Goal: Transaction & Acquisition: Purchase product/service

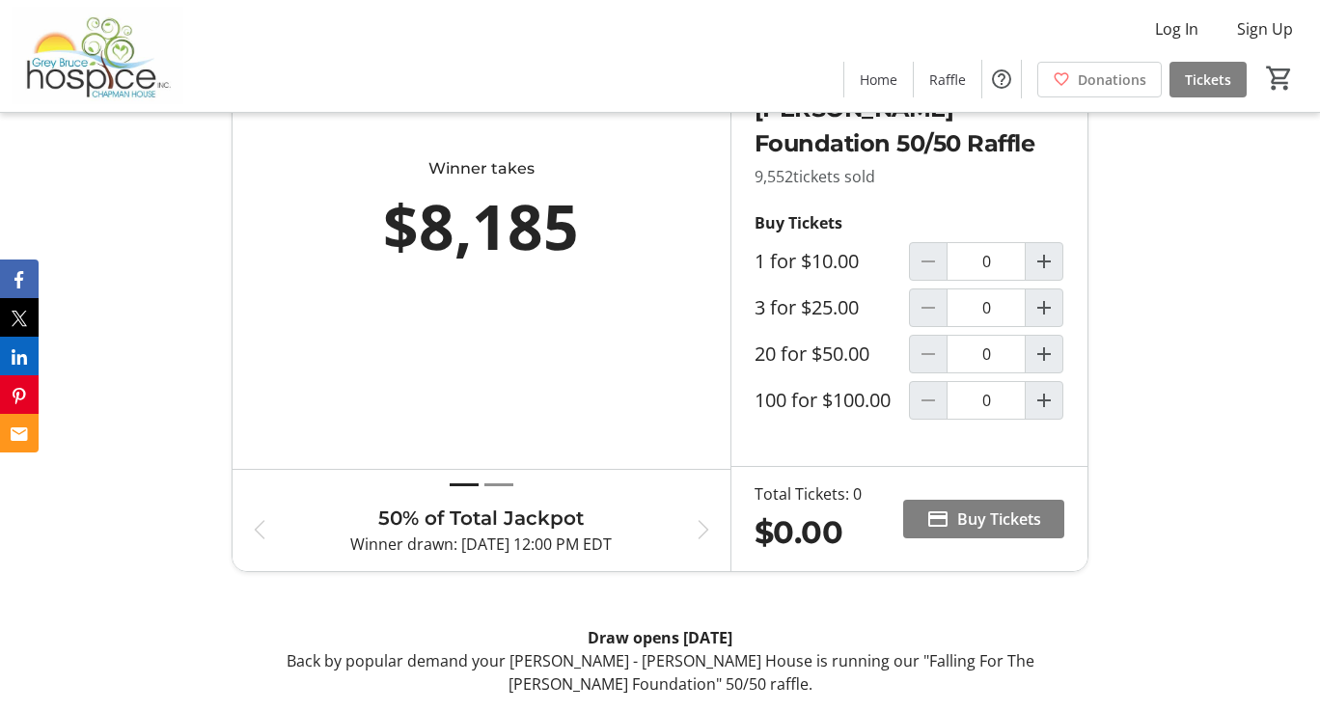
scroll to position [778, 0]
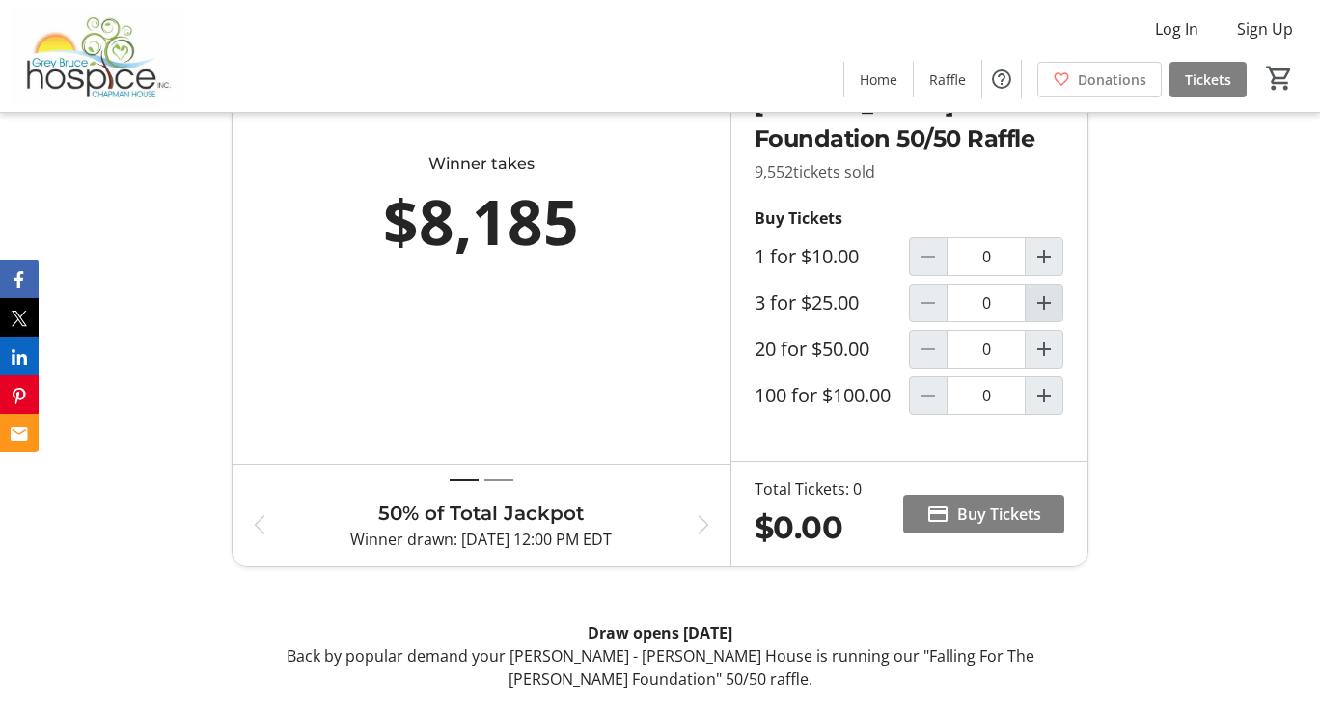
click at [1049, 314] on mat-icon "Increment by one" at bounding box center [1043, 302] width 23 height 23
type input "1"
click at [995, 526] on span "Buy Tickets" at bounding box center [999, 514] width 84 height 23
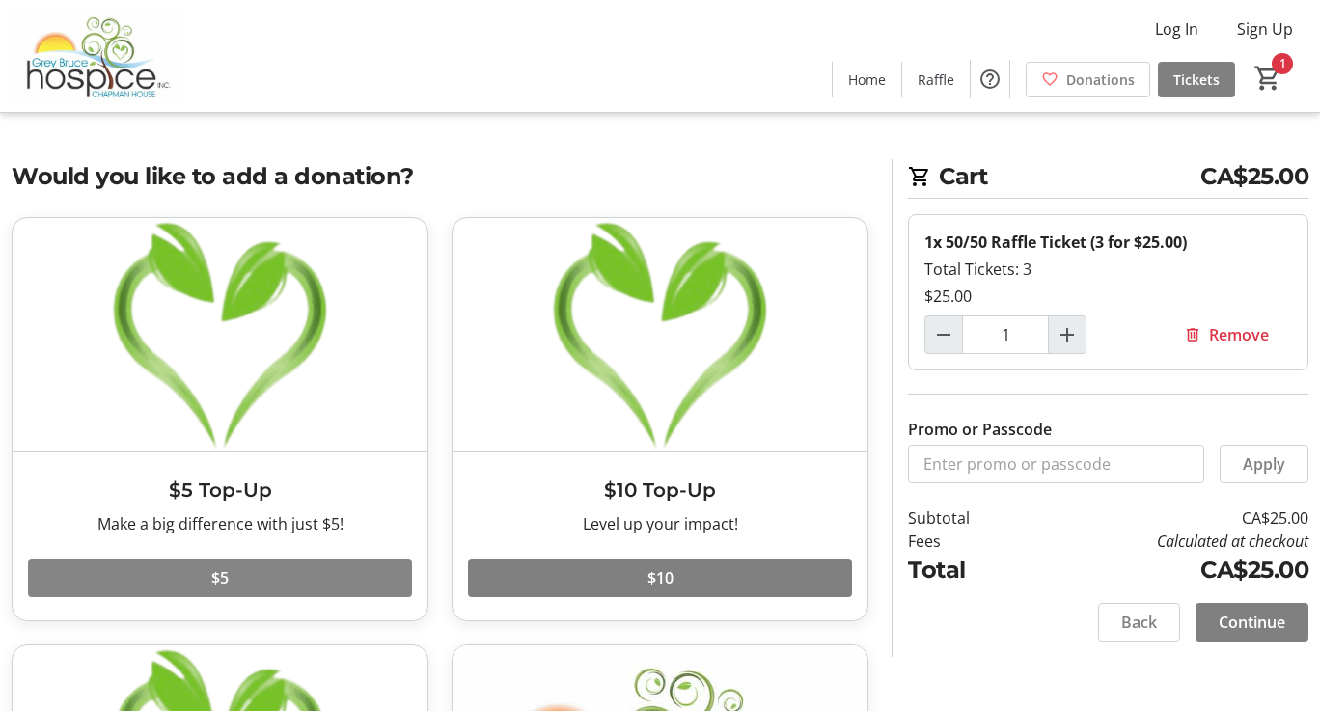
click at [325, 567] on span at bounding box center [220, 578] width 384 height 46
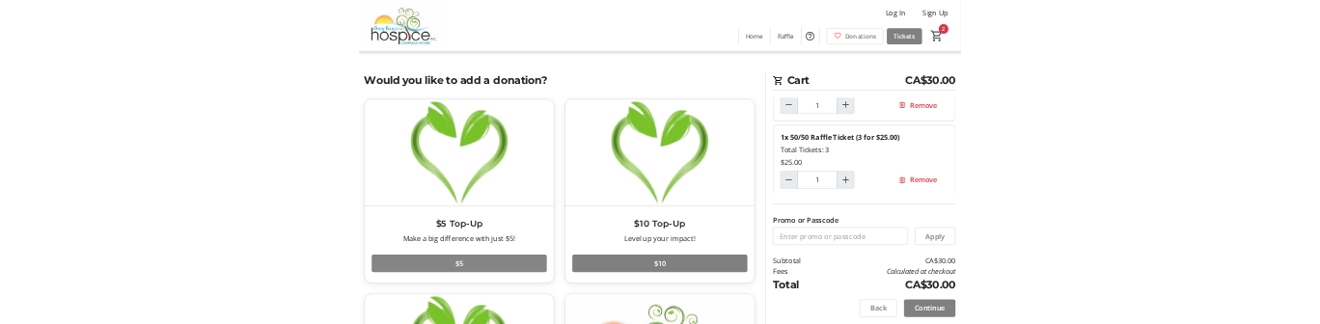
scroll to position [83, 0]
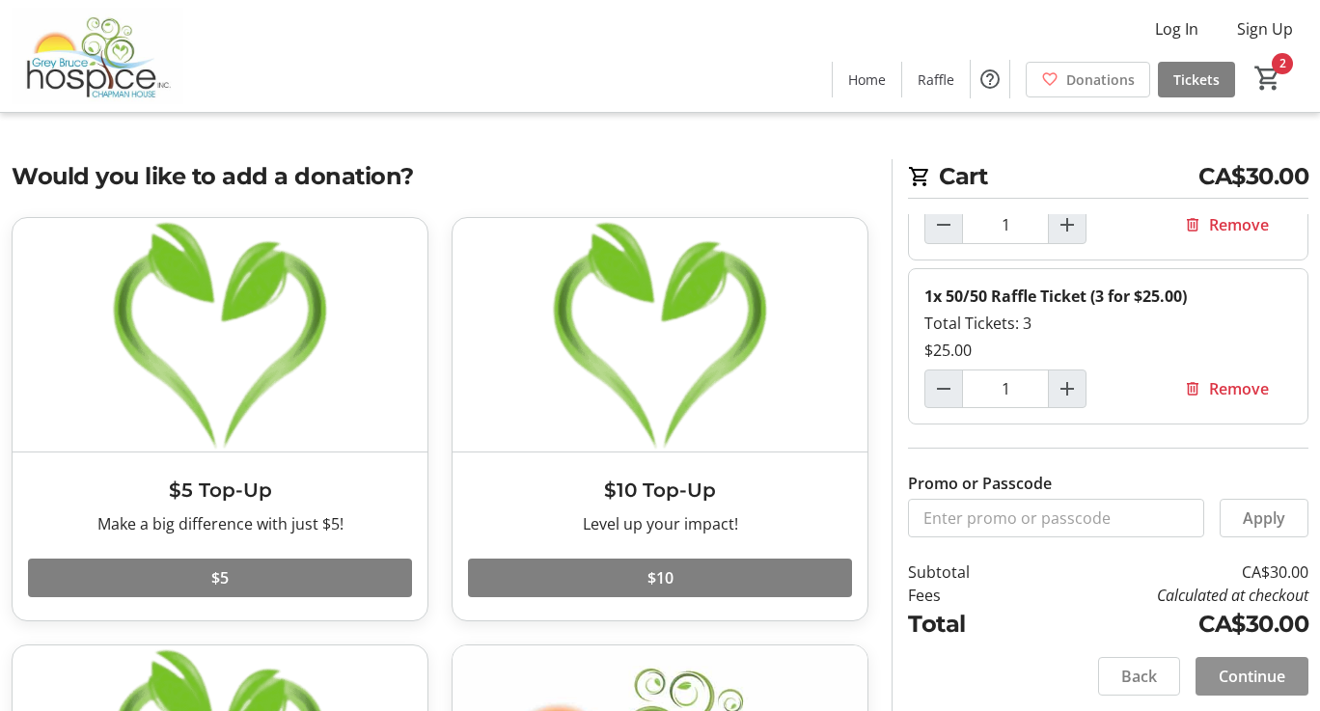
click at [1252, 681] on span "Continue" at bounding box center [1251, 676] width 67 height 23
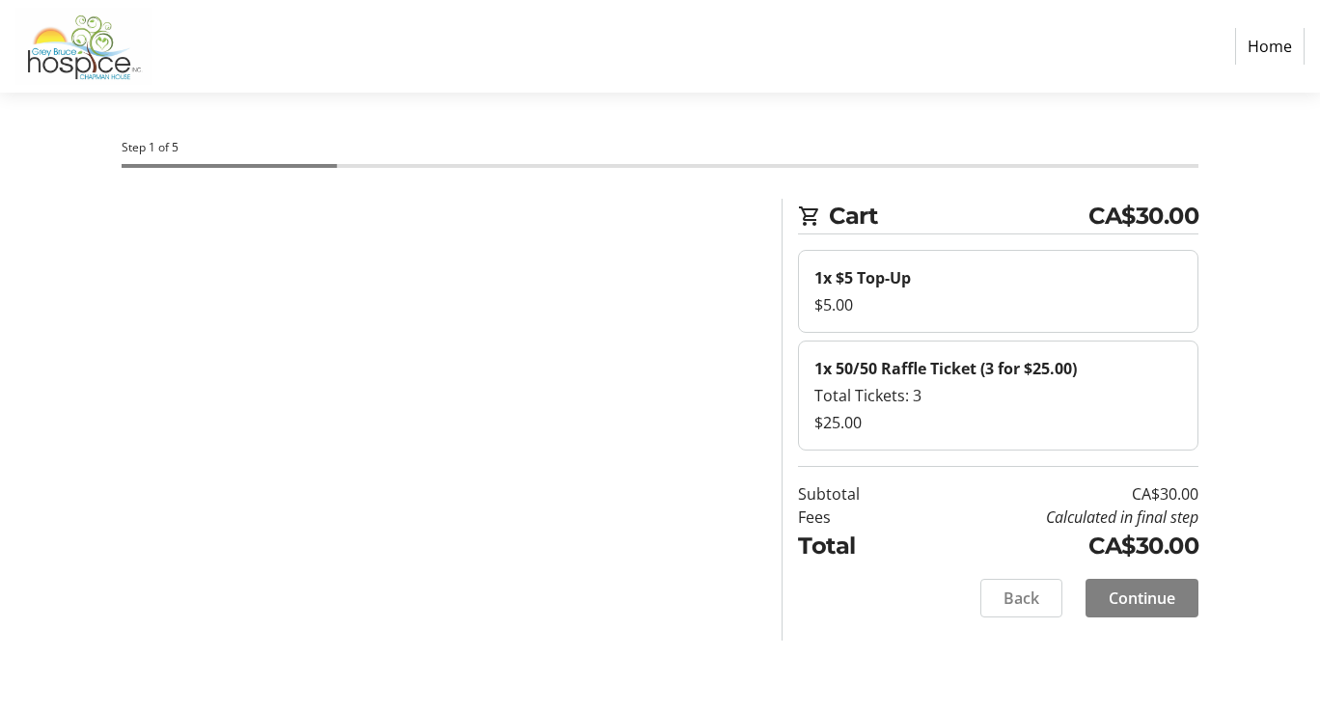
select select "CA"
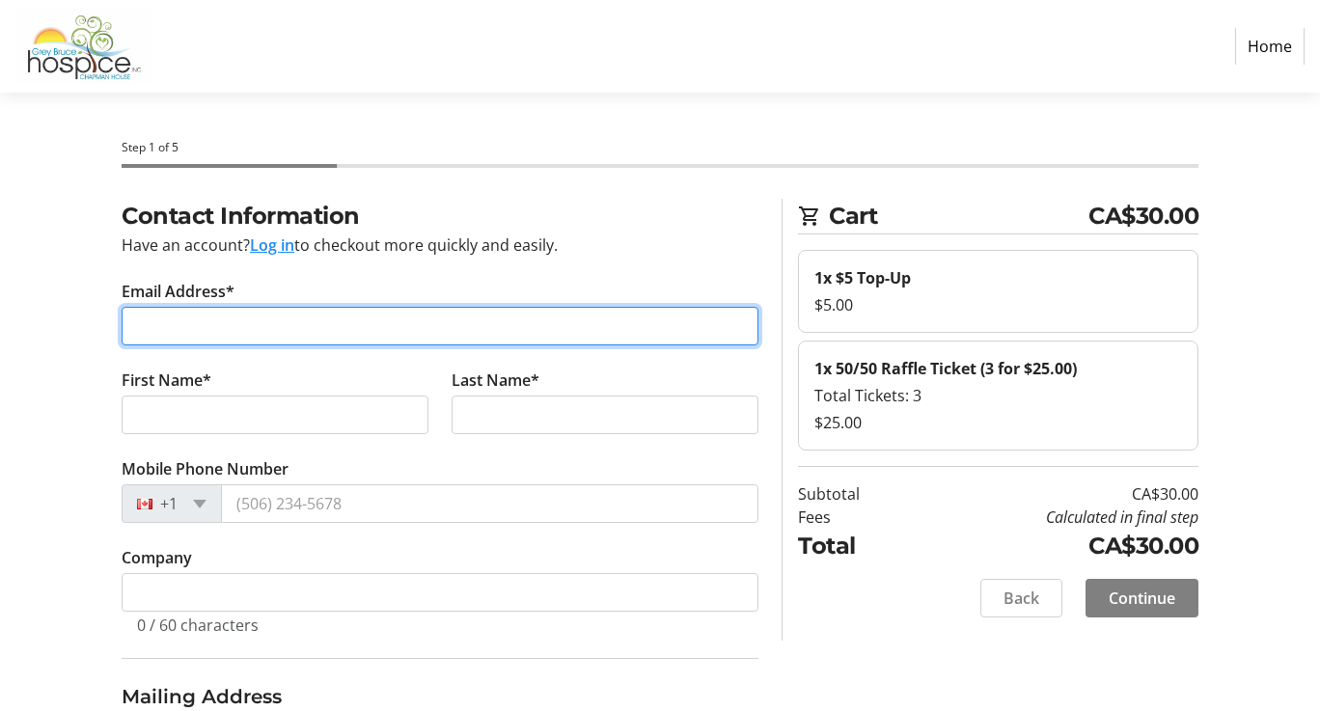
click at [423, 326] on input "Email Address*" at bounding box center [440, 326] width 637 height 39
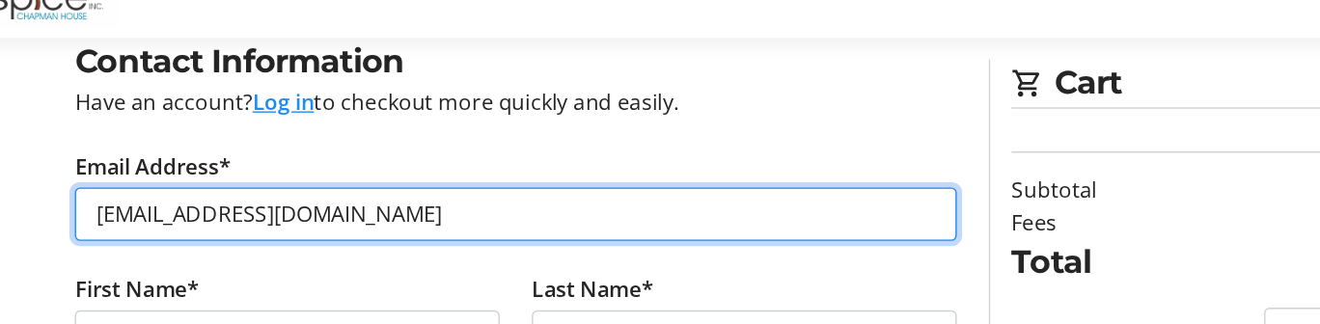
scroll to position [133, 0]
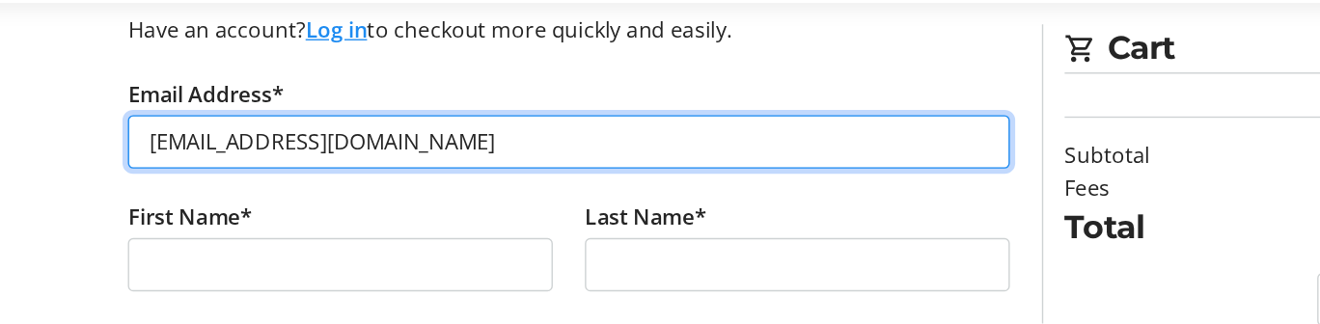
type input "[EMAIL_ADDRESS][DOMAIN_NAME]"
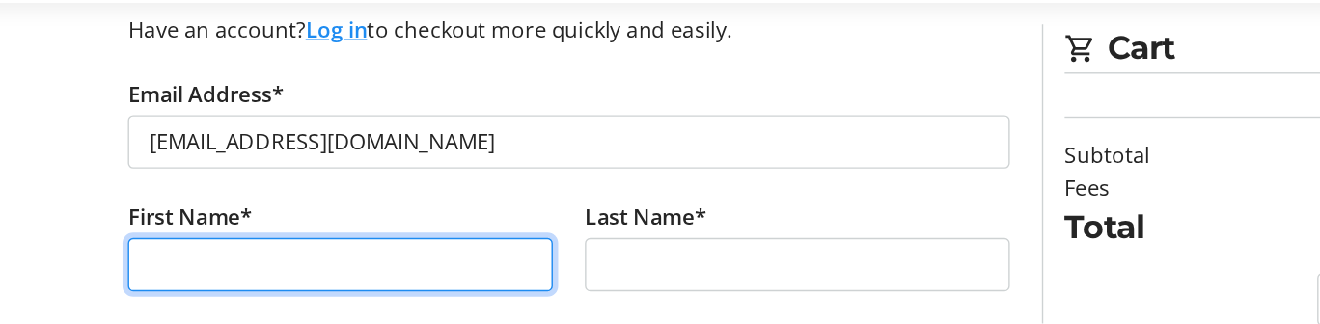
click at [337, 294] on input "First Name*" at bounding box center [275, 281] width 307 height 39
type input "[PERSON_NAME]"
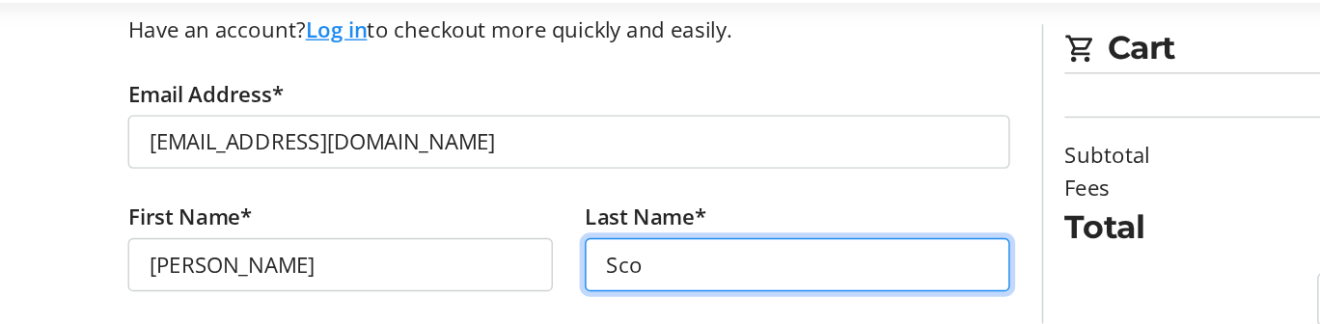
type input "[PERSON_NAME]"
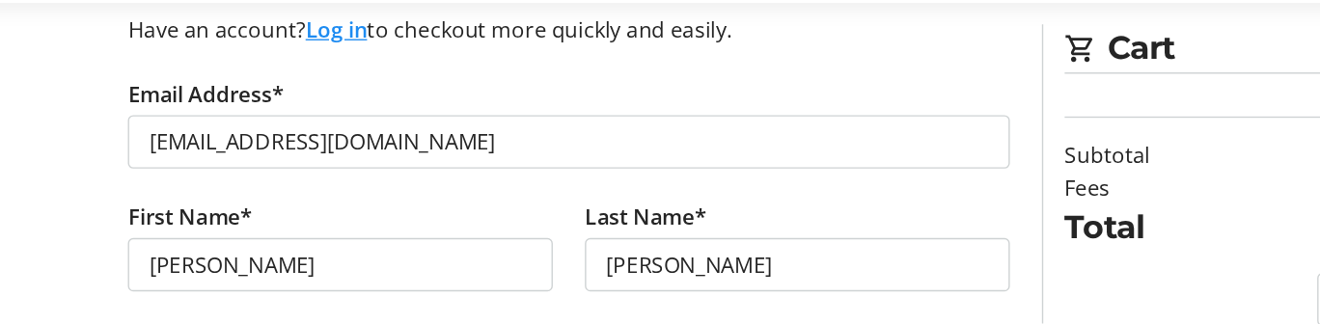
type input "[STREET_ADDRESS]"
type input "Holstein"
select select "ON"
type input "N0G 2A0"
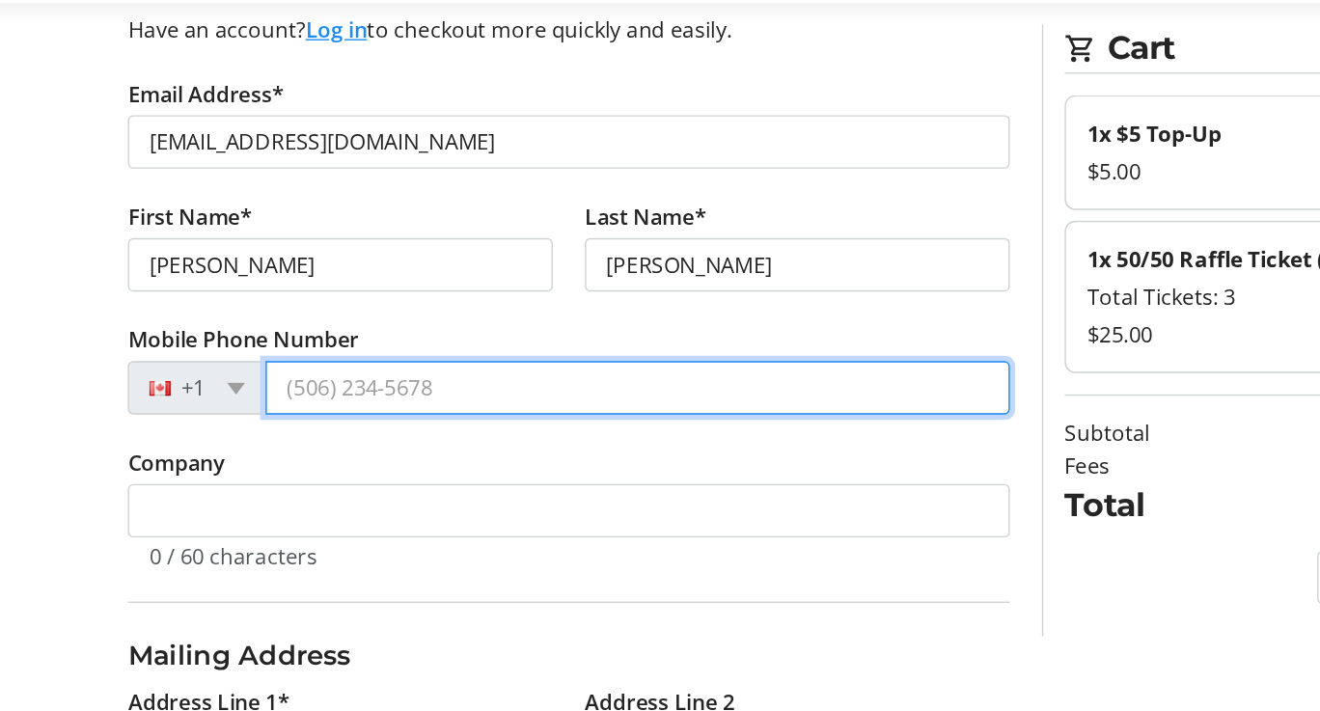
click at [491, 376] on input "Mobile Phone Number" at bounding box center [489, 370] width 537 height 39
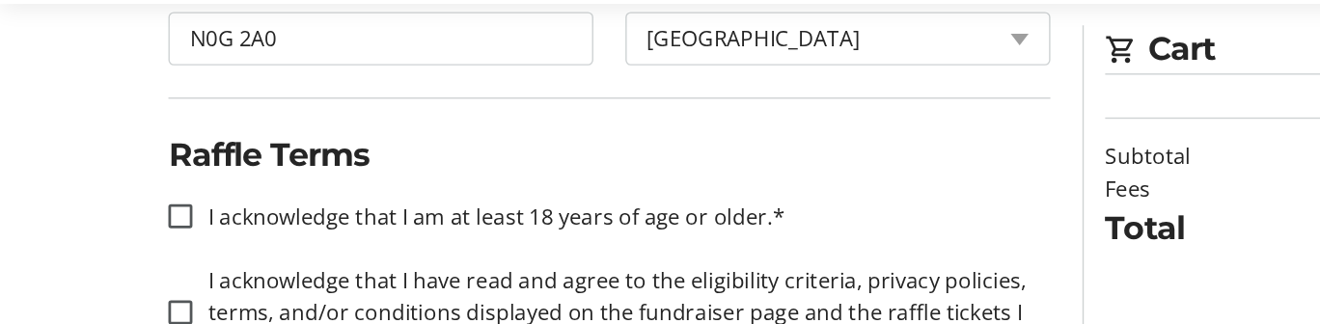
scroll to position [828, 0]
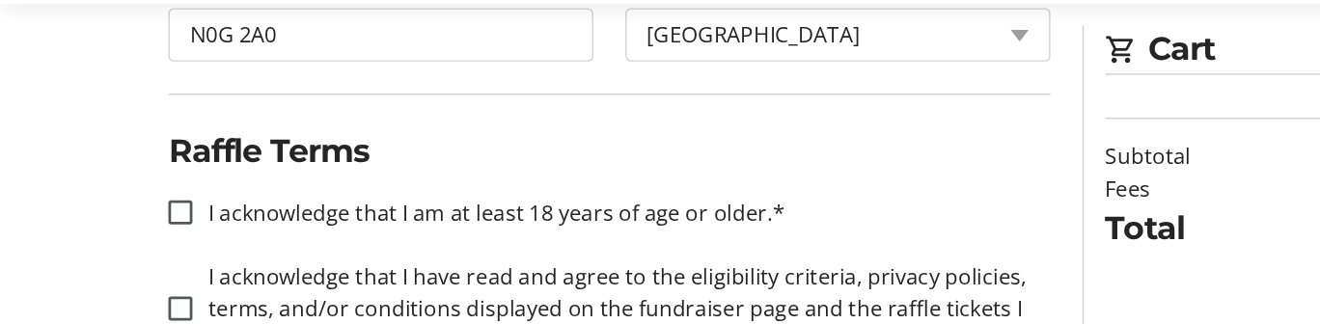
type input "[PHONE_NUMBER]"
click at [129, 239] on input "I acknowledge that I am at least 18 years of age or older.*" at bounding box center [130, 242] width 17 height 17
checkbox input "true"
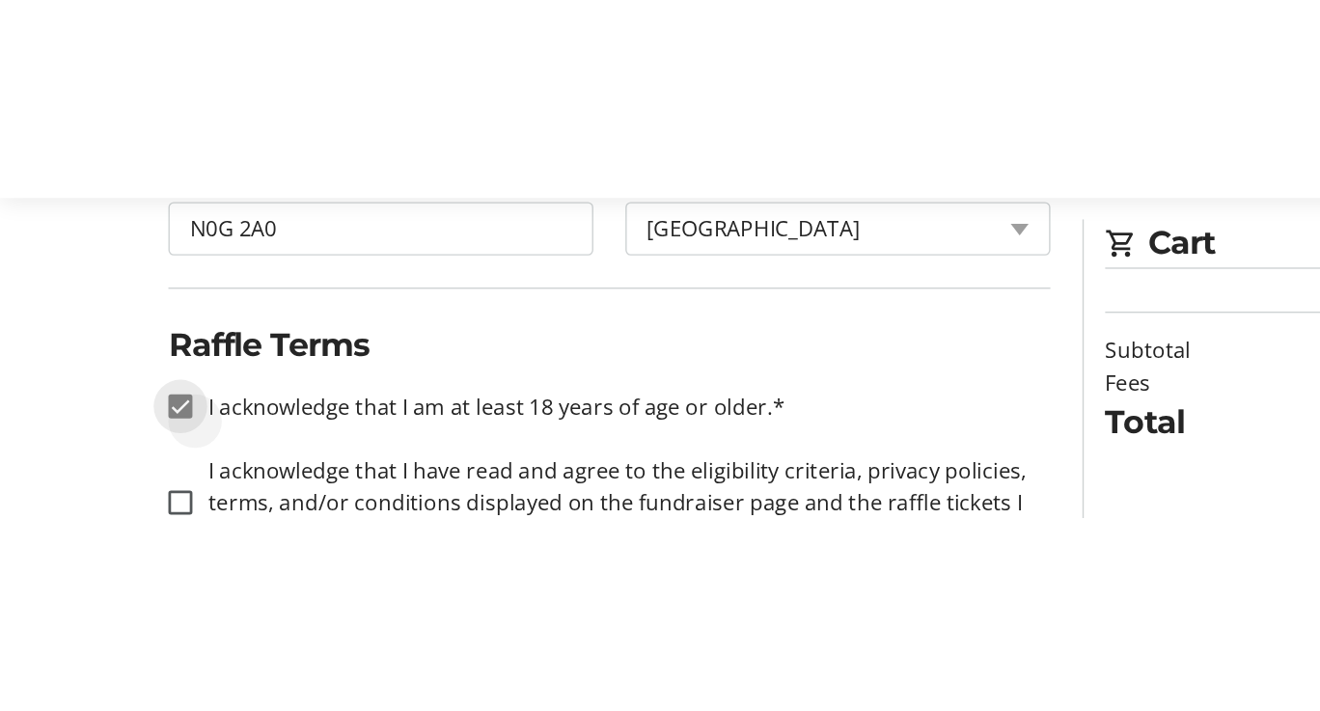
scroll to position [510, 0]
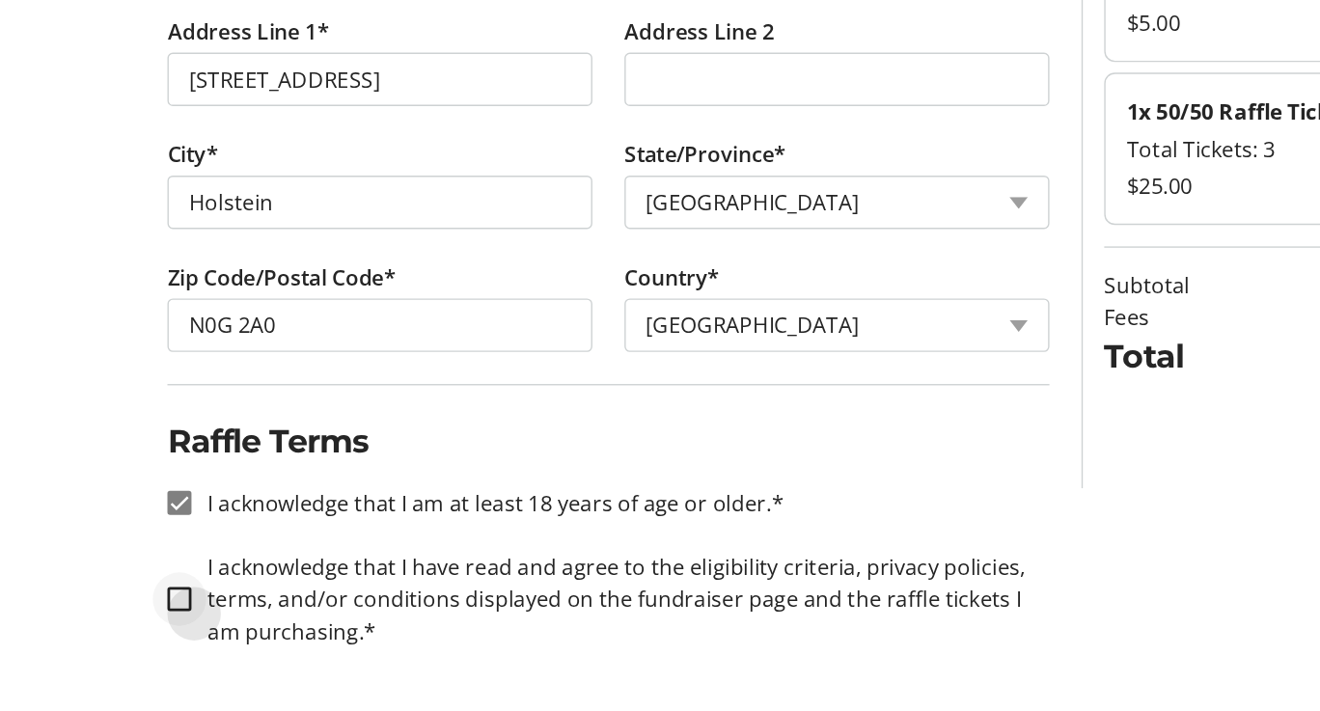
click at [144, 634] on div at bounding box center [130, 630] width 46 height 46
checkbox input "true"
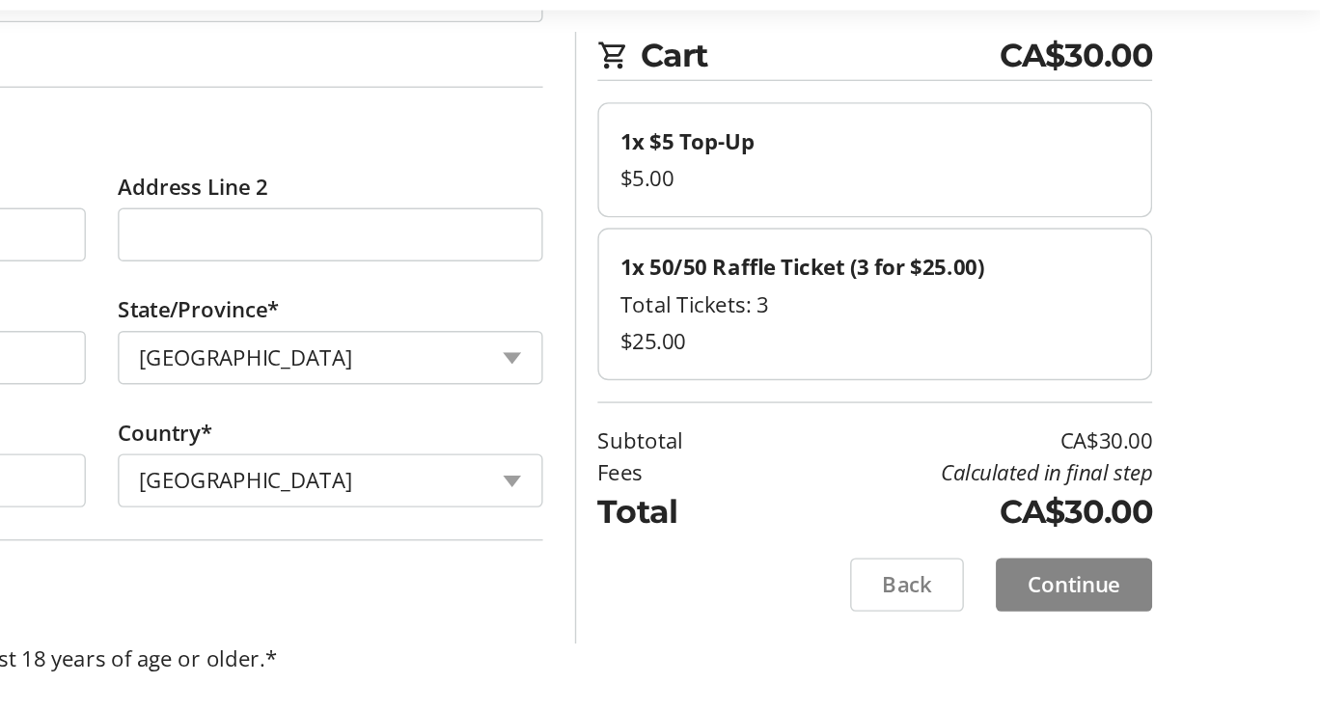
click at [1158, 493] on span at bounding box center [1141, 507] width 113 height 46
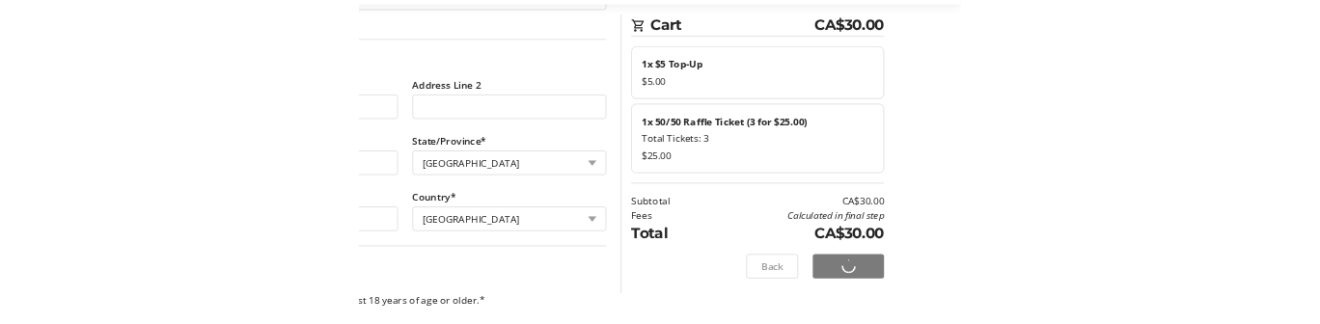
scroll to position [0, 0]
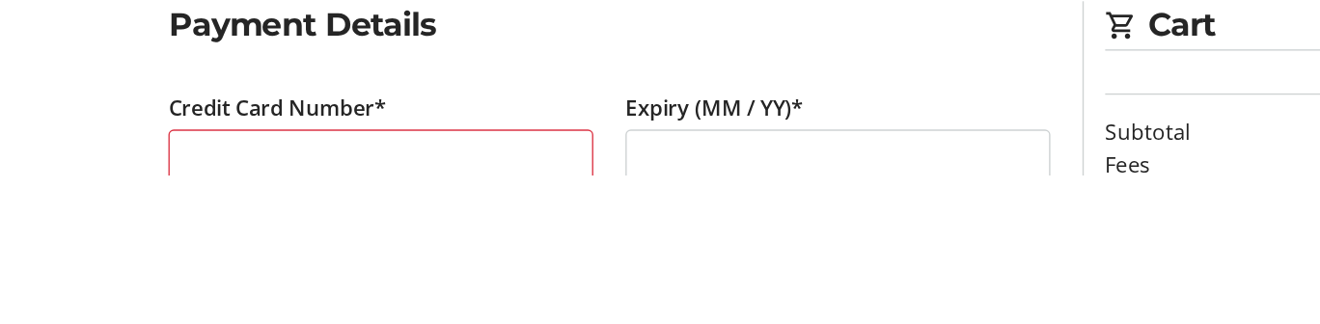
scroll to position [107, 0]
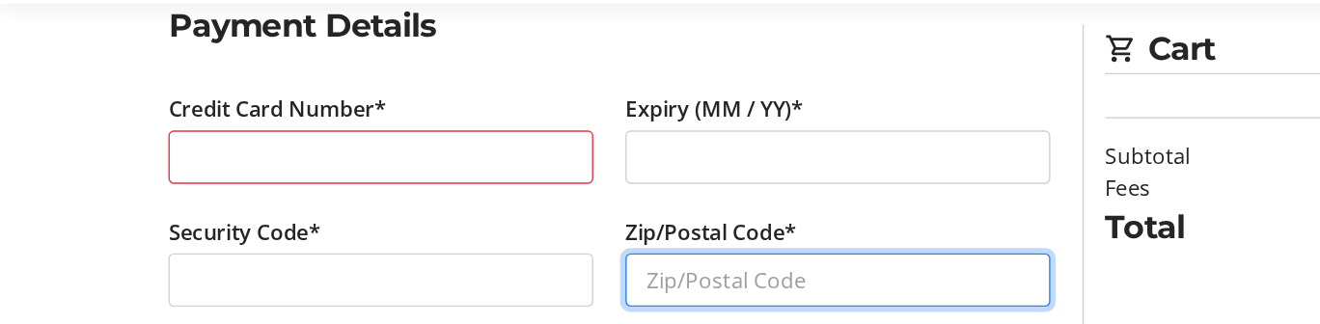
click at [515, 292] on input "Zip/Postal Code*" at bounding box center [604, 292] width 307 height 39
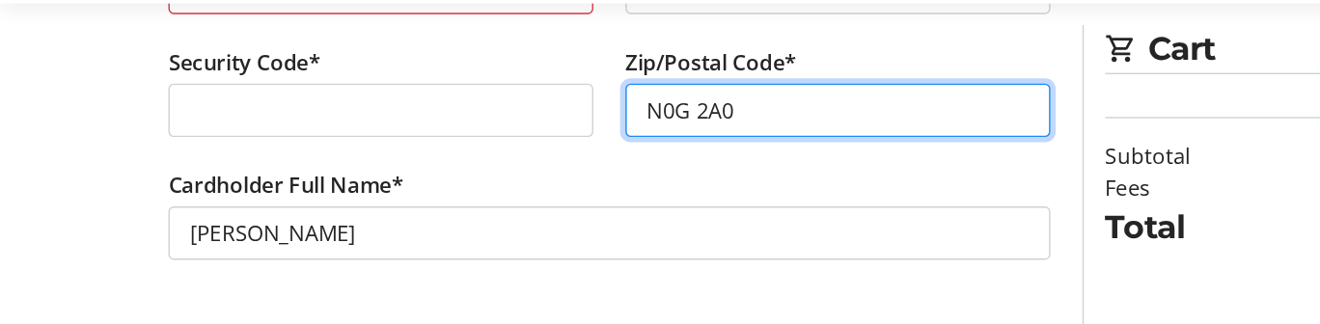
scroll to position [0, 0]
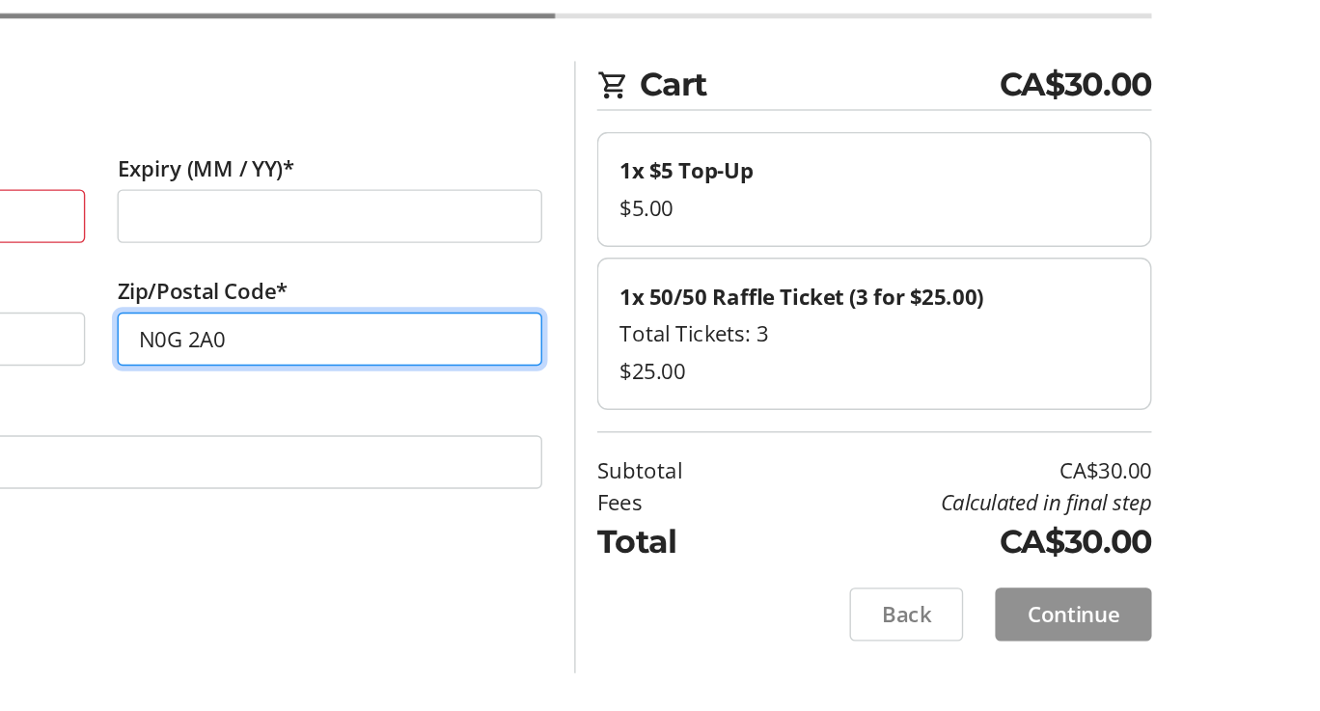
type input "N0G 2A0"
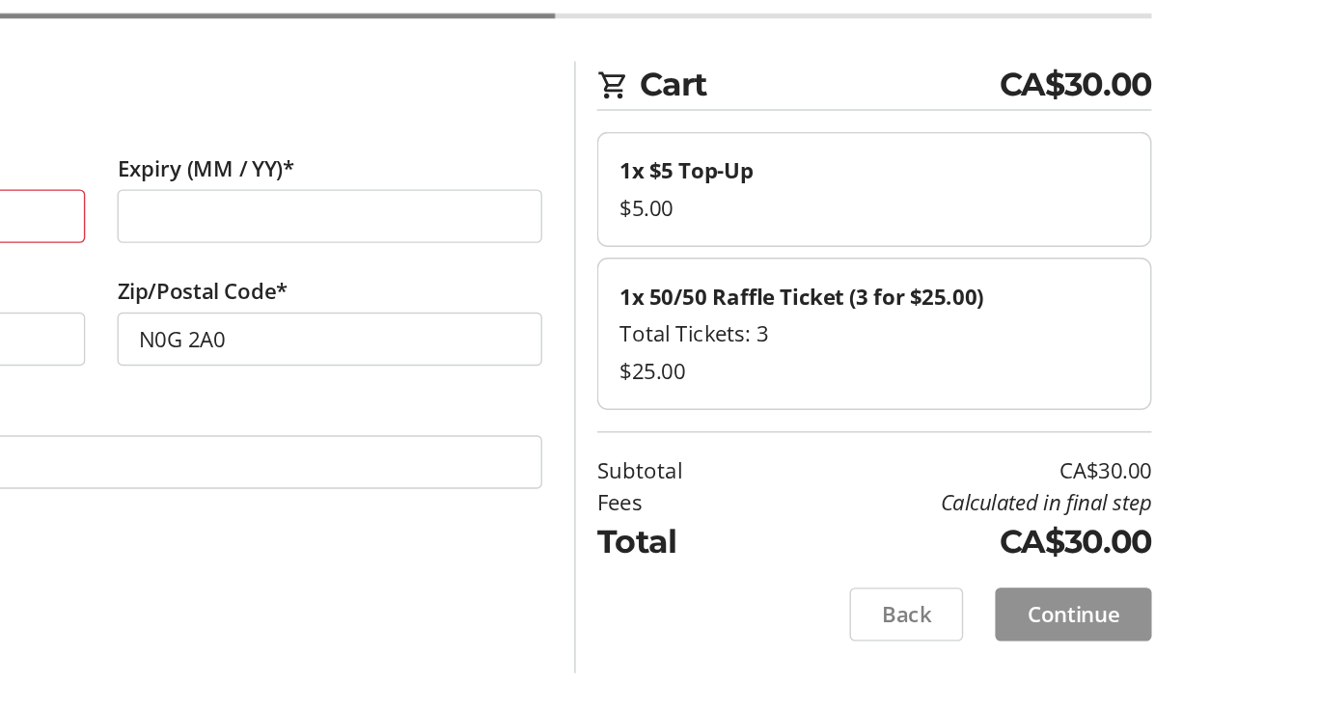
click at [1128, 590] on span "Continue" at bounding box center [1141, 597] width 67 height 23
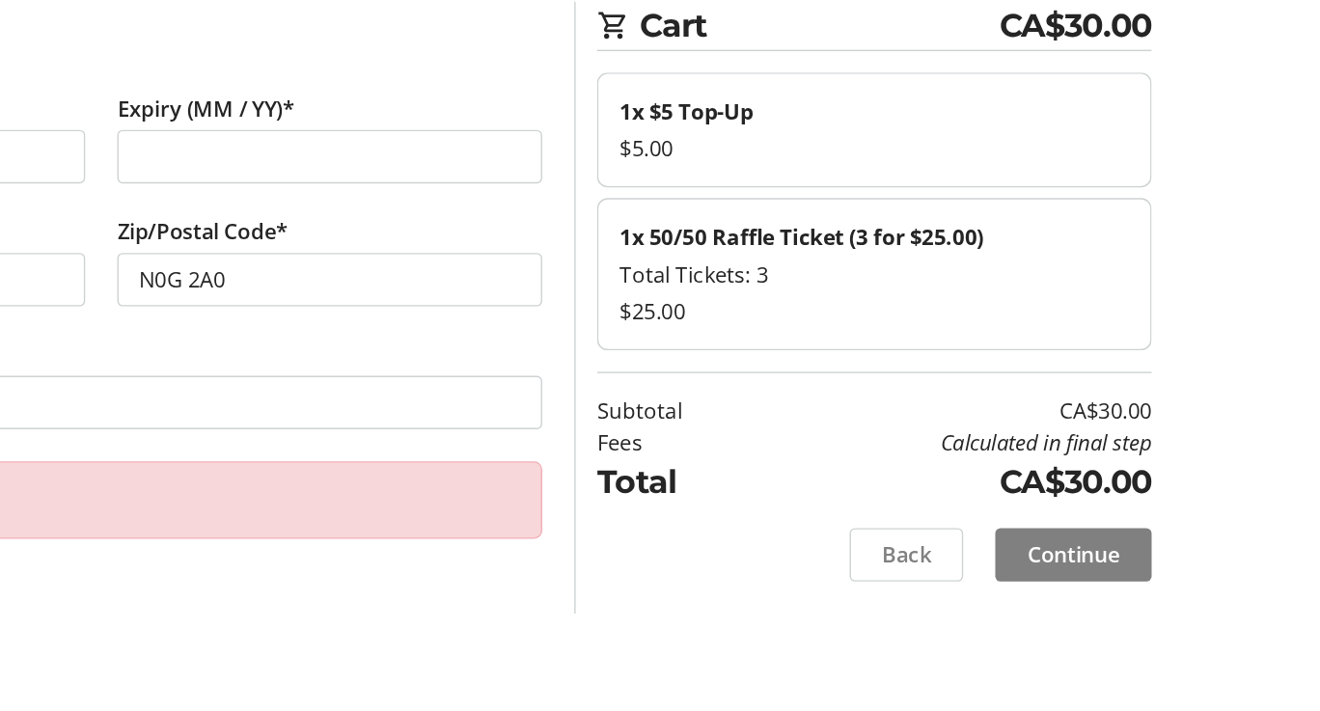
click at [1160, 574] on section "Cart CA$30.00 1x $5 Top-Up $5.00 1x 50/50 Raffle Ticket (3 for $25.00) Total Ti…" at bounding box center [998, 420] width 400 height 442
click at [1144, 598] on span "Continue" at bounding box center [1141, 597] width 67 height 23
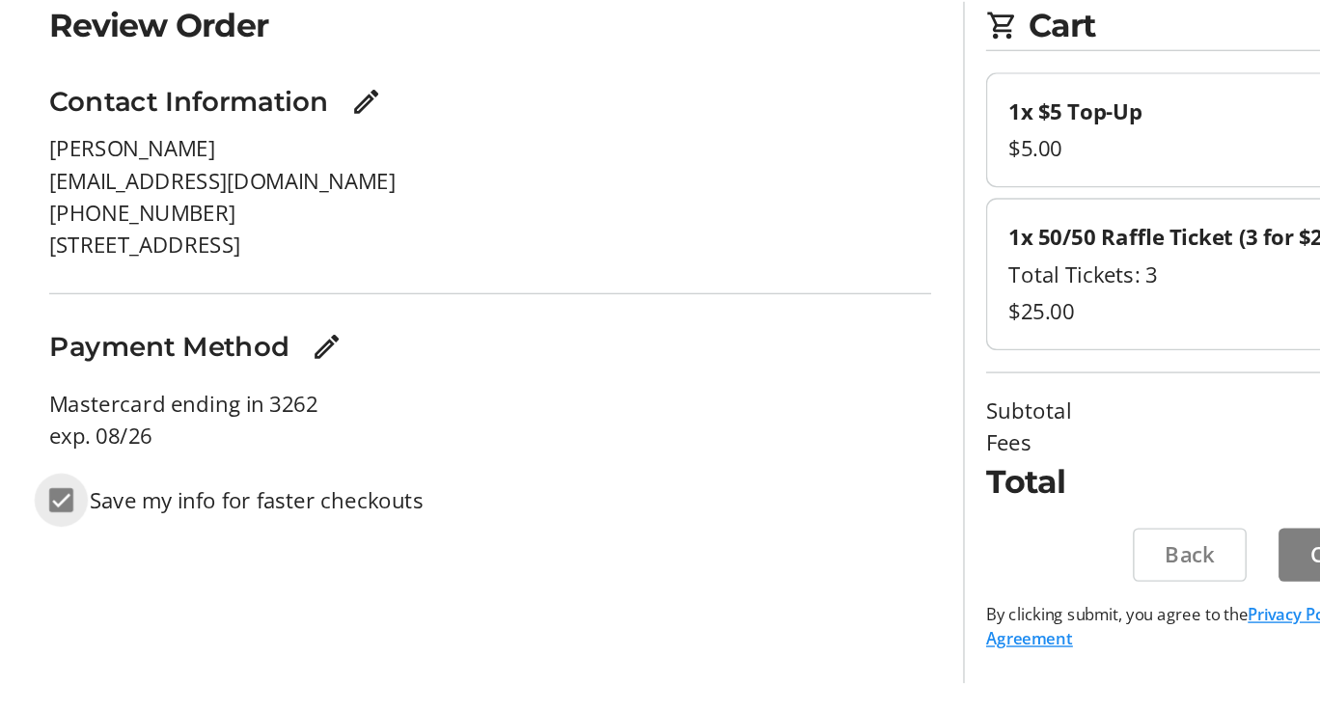
click at [127, 561] on input "Save my info for faster checkouts" at bounding box center [130, 558] width 17 height 17
checkbox input "false"
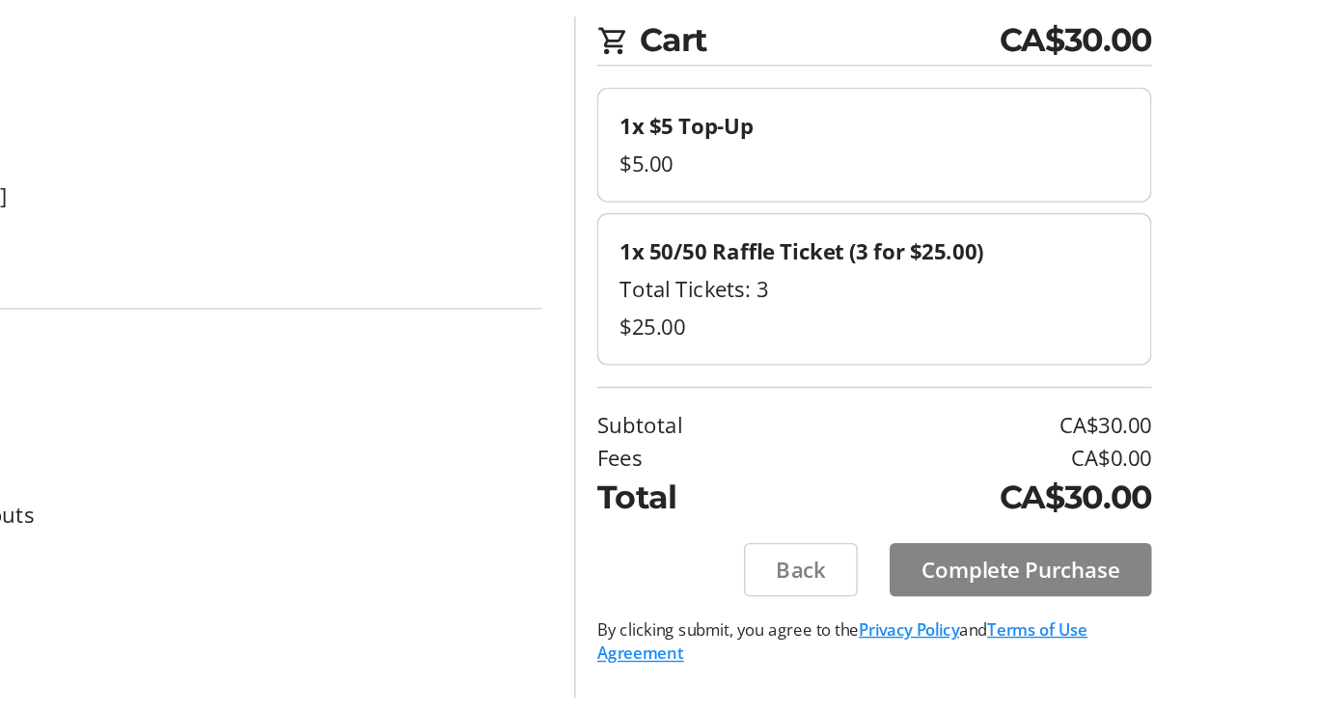
click at [1120, 598] on span "Complete Purchase" at bounding box center [1103, 597] width 143 height 23
